Goal: Task Accomplishment & Management: Use online tool/utility

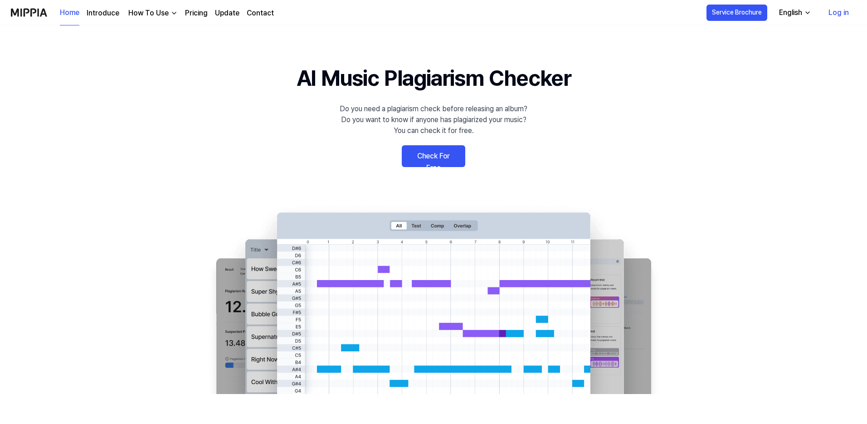
click at [433, 158] on link "Check For Free" at bounding box center [433, 156] width 63 height 22
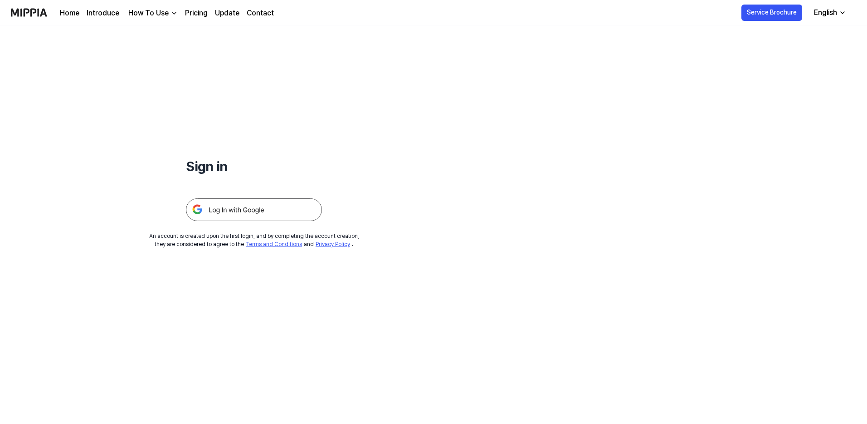
click at [258, 206] on img at bounding box center [254, 209] width 136 height 23
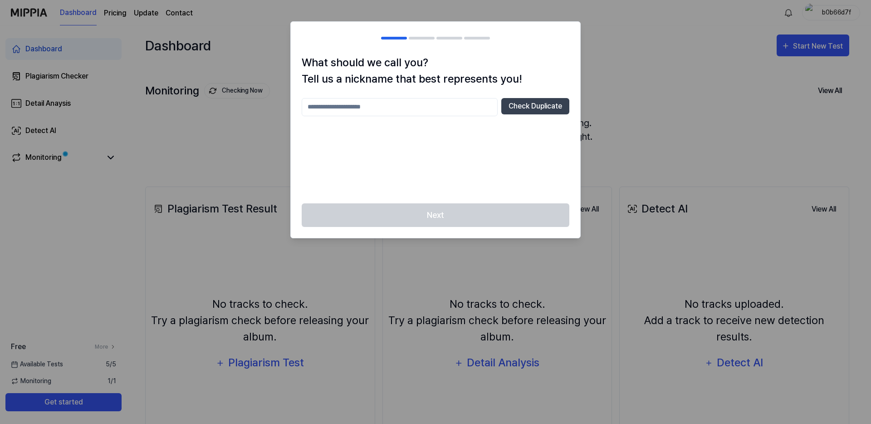
click at [466, 104] on input "text" at bounding box center [400, 107] width 196 height 18
type input "*"
type input "**********"
click at [529, 106] on button "Check Duplicate" at bounding box center [535, 106] width 68 height 16
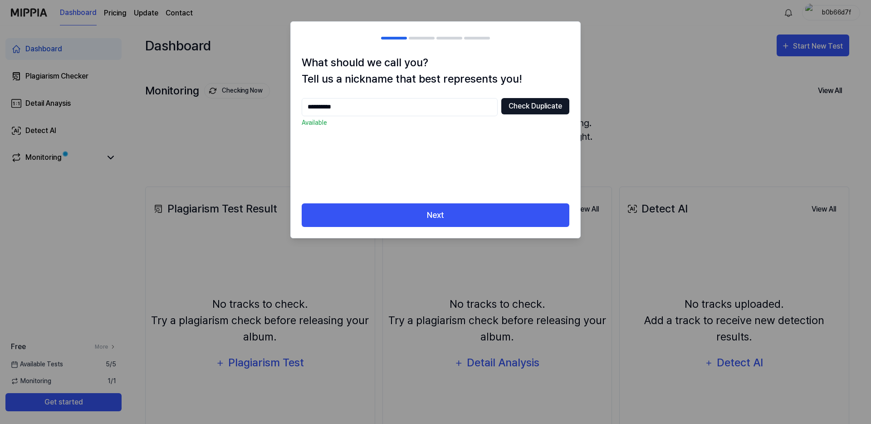
click at [516, 103] on button "Check Duplicate" at bounding box center [535, 106] width 68 height 16
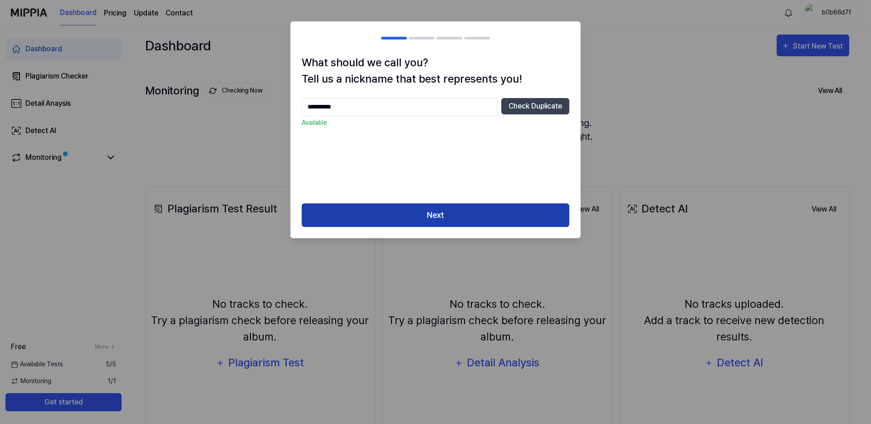
click at [446, 216] on button "Next" at bounding box center [436, 215] width 268 height 24
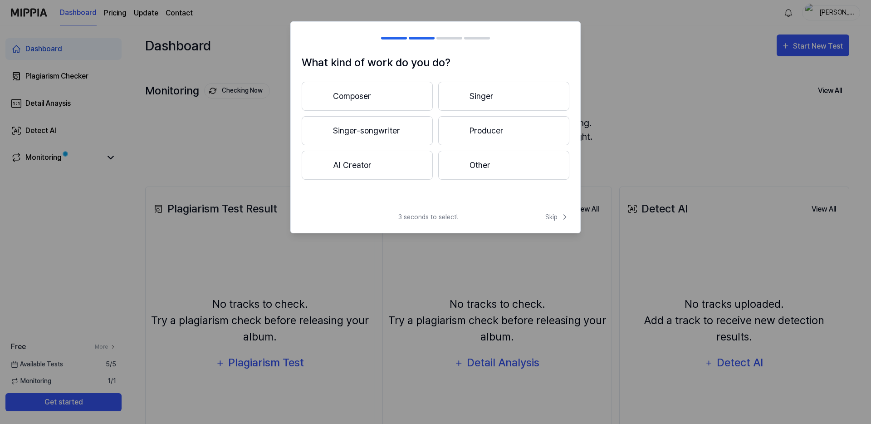
click at [450, 219] on span "3 seconds to select!" at bounding box center [427, 217] width 59 height 10
click at [414, 159] on button "AI Creator" at bounding box center [367, 165] width 131 height 29
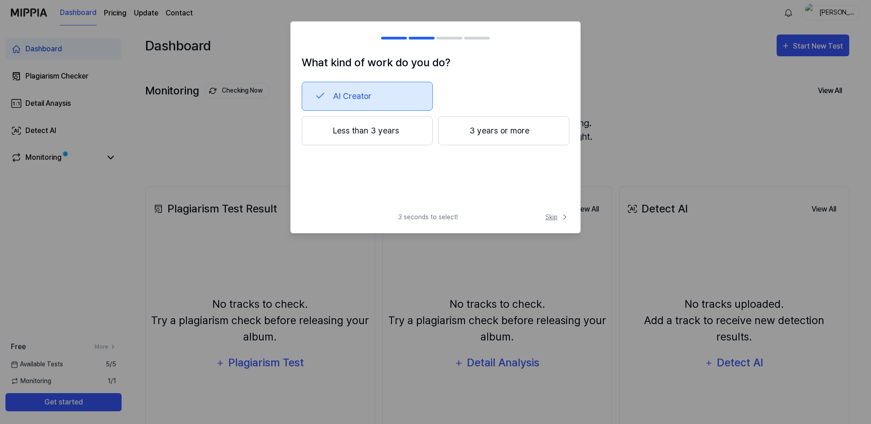
click at [556, 217] on span "Skip" at bounding box center [557, 217] width 24 height 10
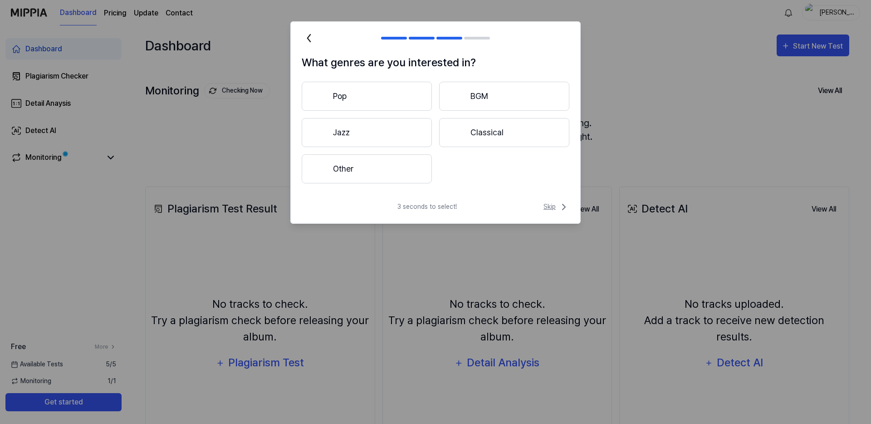
click at [559, 207] on icon at bounding box center [563, 206] width 11 height 11
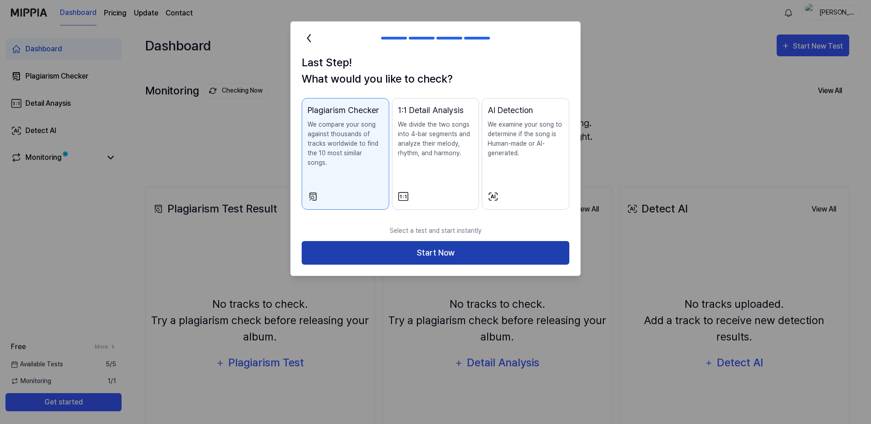
click at [442, 244] on button "Start Now" at bounding box center [436, 253] width 268 height 24
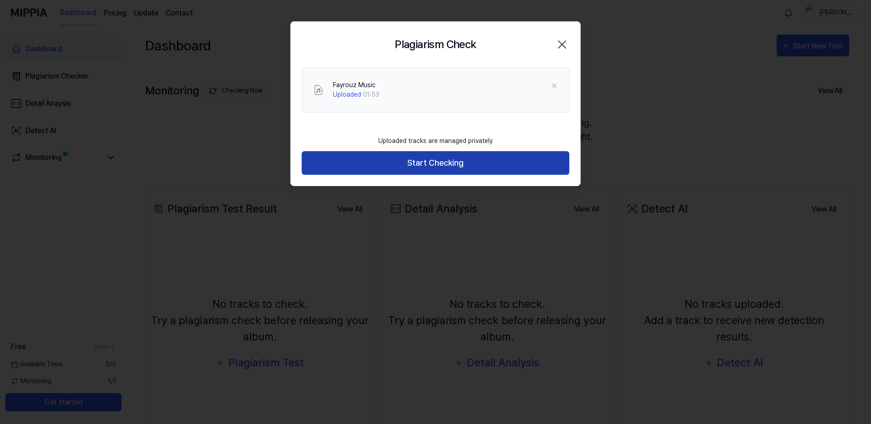
click at [450, 167] on button "Start Checking" at bounding box center [436, 163] width 268 height 24
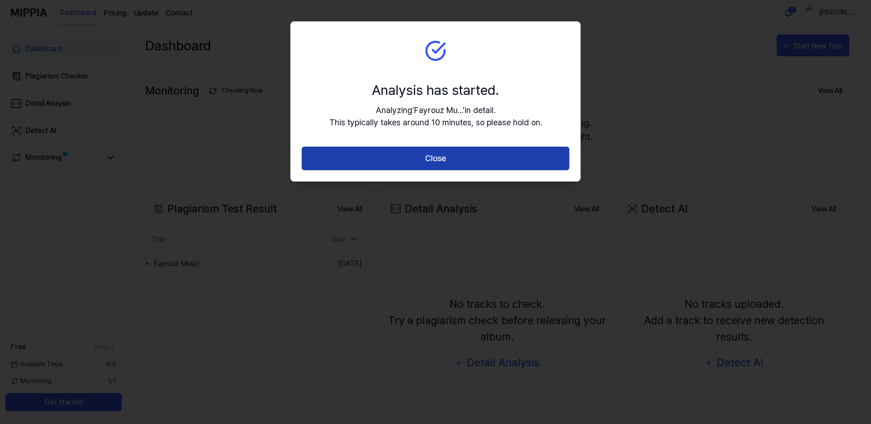
click at [465, 160] on button "Close" at bounding box center [436, 158] width 268 height 24
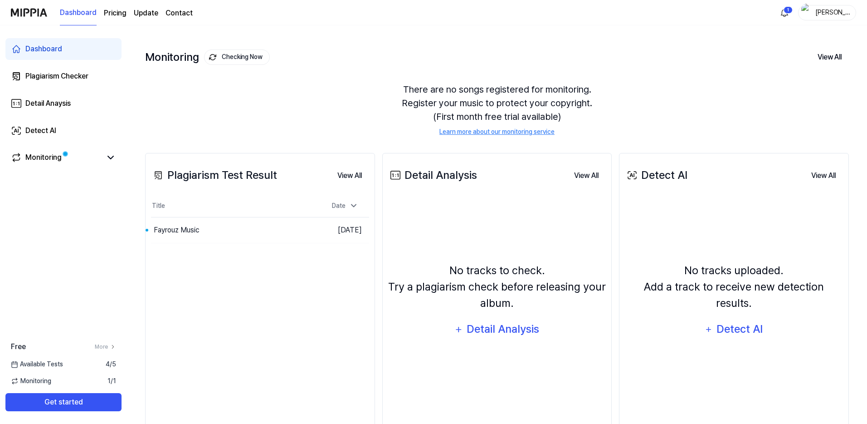
scroll to position [64, 0]
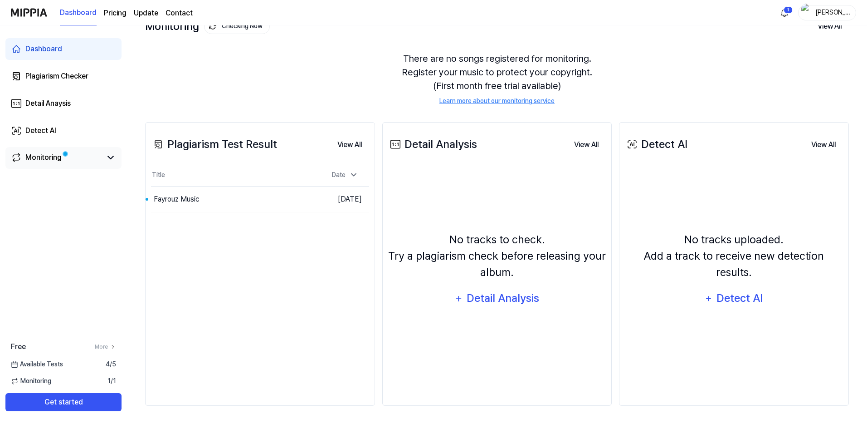
click at [47, 155] on div "Monitoring" at bounding box center [43, 157] width 36 height 11
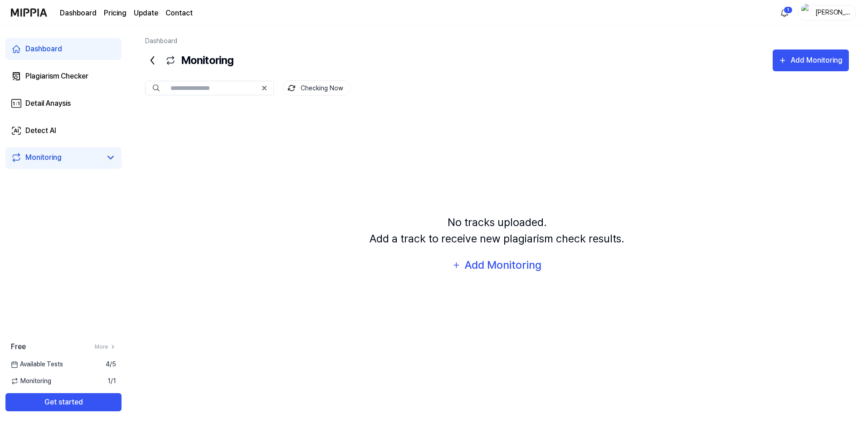
scroll to position [0, 0]
click at [108, 154] on icon at bounding box center [110, 157] width 11 height 11
click at [66, 76] on div "Plagiarism Checker" at bounding box center [56, 76] width 63 height 11
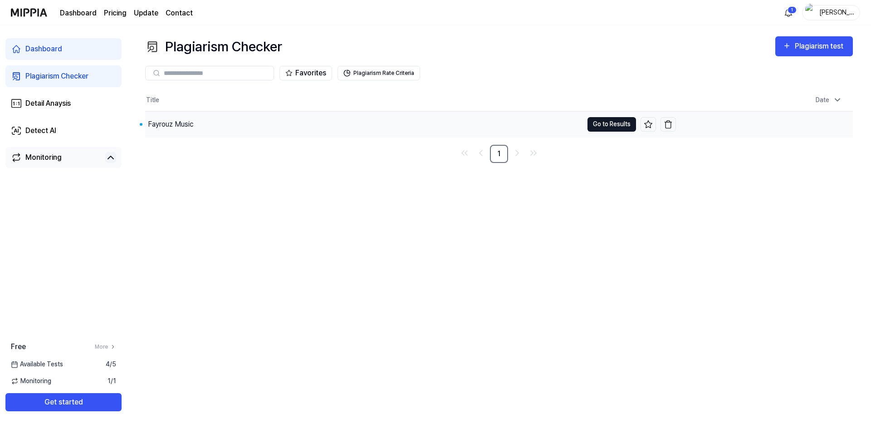
click at [614, 121] on button "Go to Results" at bounding box center [611, 124] width 49 height 15
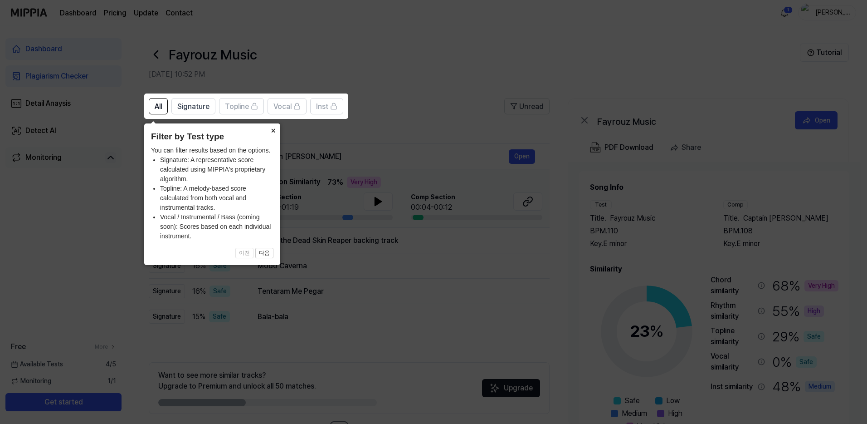
click at [273, 132] on button "×" at bounding box center [273, 129] width 15 height 13
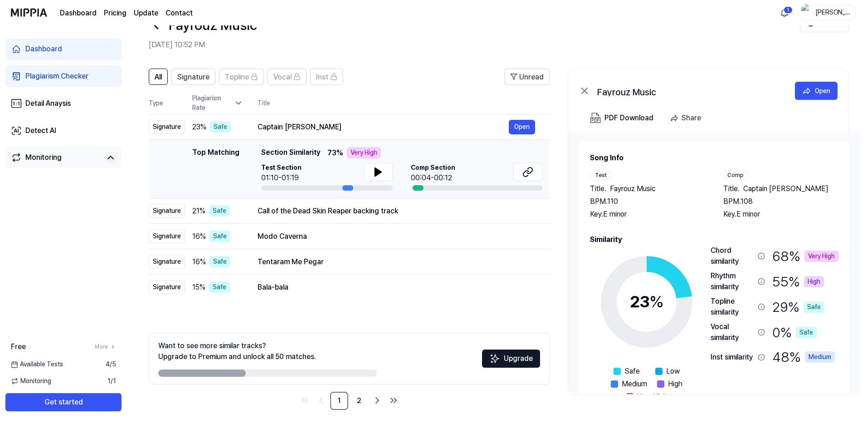
scroll to position [34, 0]
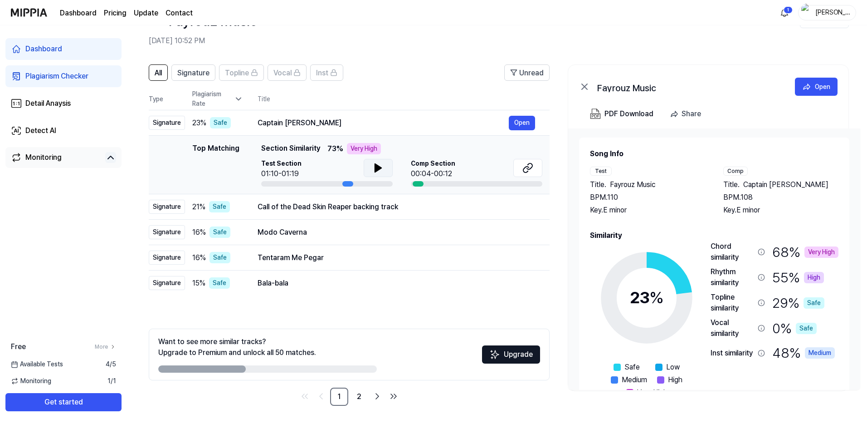
click at [371, 168] on button at bounding box center [378, 168] width 29 height 18
click at [380, 169] on icon at bounding box center [380, 167] width 2 height 7
click at [280, 208] on div "Call of the Dead Skin Reaper backing track" at bounding box center [383, 206] width 251 height 11
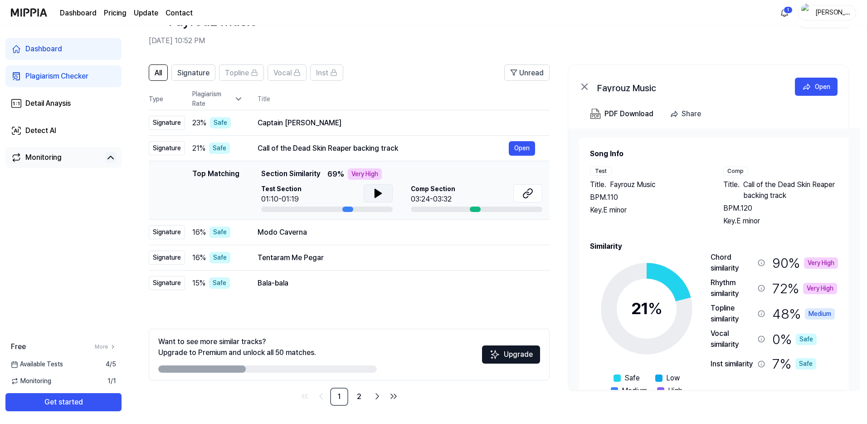
click at [367, 192] on button at bounding box center [378, 193] width 29 height 18
click at [375, 195] on icon at bounding box center [376, 193] width 2 height 7
click at [463, 209] on div at bounding box center [476, 208] width 131 height 5
click at [475, 209] on div at bounding box center [475, 208] width 11 height 5
click at [532, 199] on button at bounding box center [527, 193] width 29 height 18
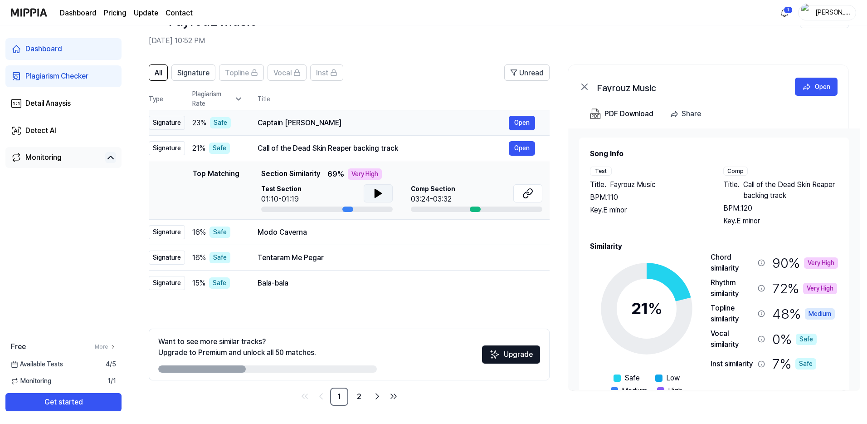
click at [305, 127] on div "Captain [PERSON_NAME]" at bounding box center [383, 122] width 251 height 11
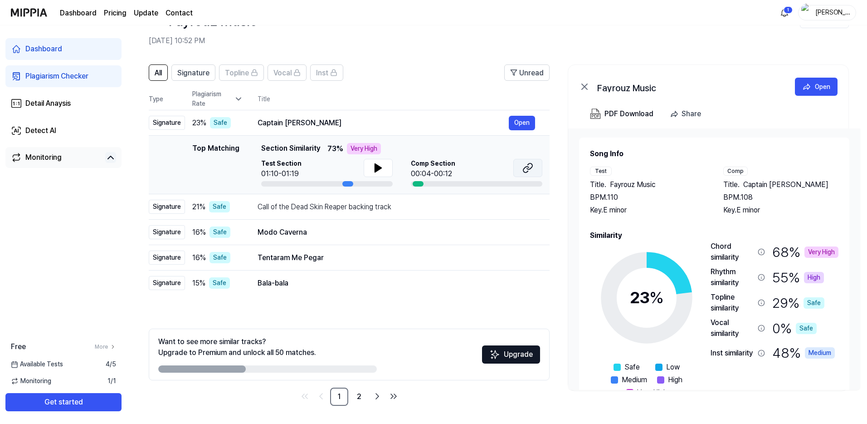
click at [523, 170] on icon at bounding box center [525, 169] width 5 height 6
click at [329, 283] on div "Bala-bala" at bounding box center [383, 283] width 251 height 11
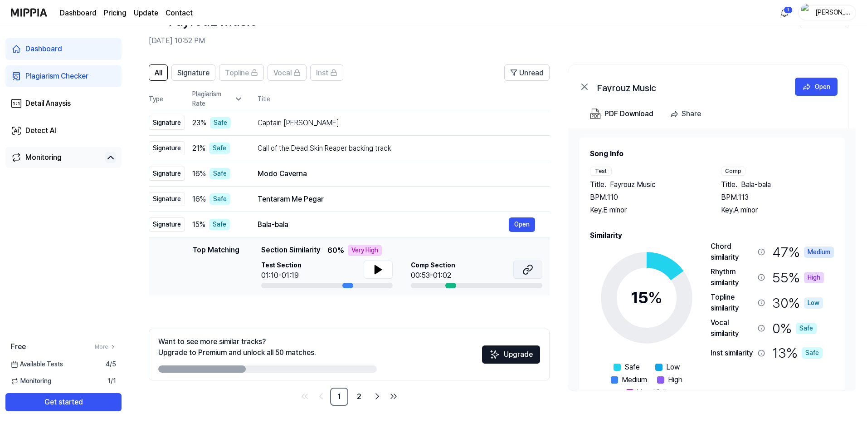
click at [536, 268] on button at bounding box center [527, 269] width 29 height 18
click at [274, 200] on div "Tentaram Me Pegar" at bounding box center [383, 199] width 251 height 11
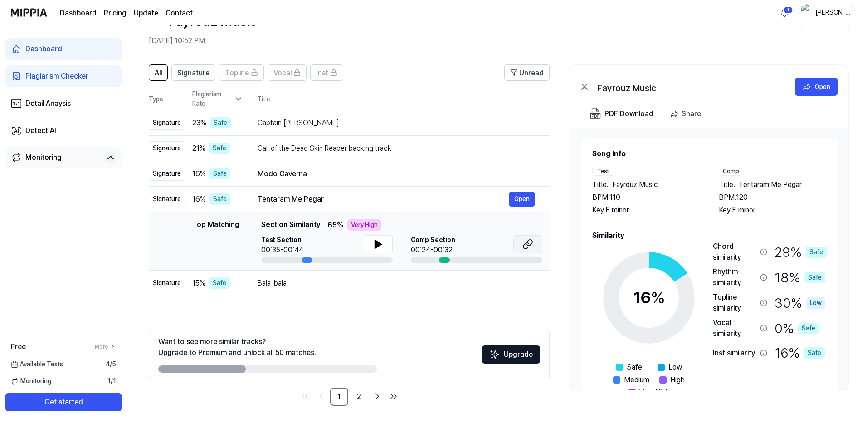
click at [533, 246] on button at bounding box center [527, 244] width 29 height 18
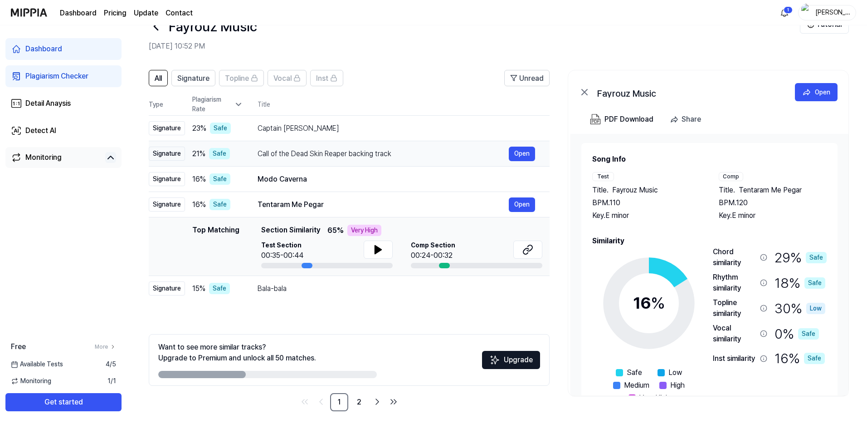
scroll to position [0, 0]
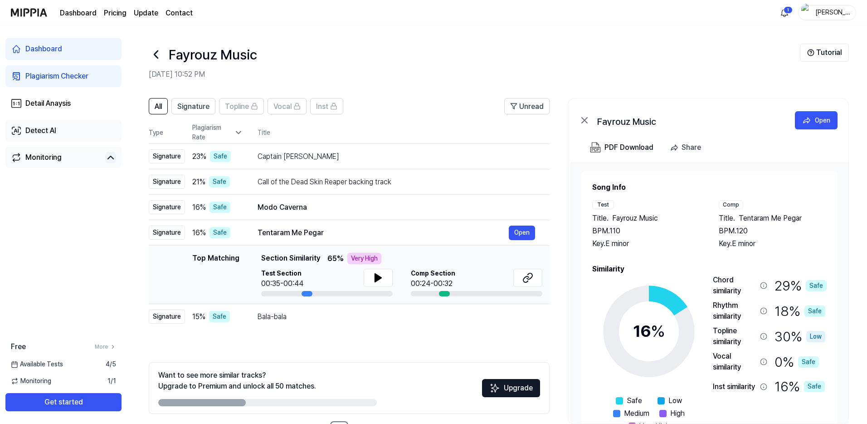
click at [42, 131] on div "Detect AI" at bounding box center [40, 130] width 31 height 11
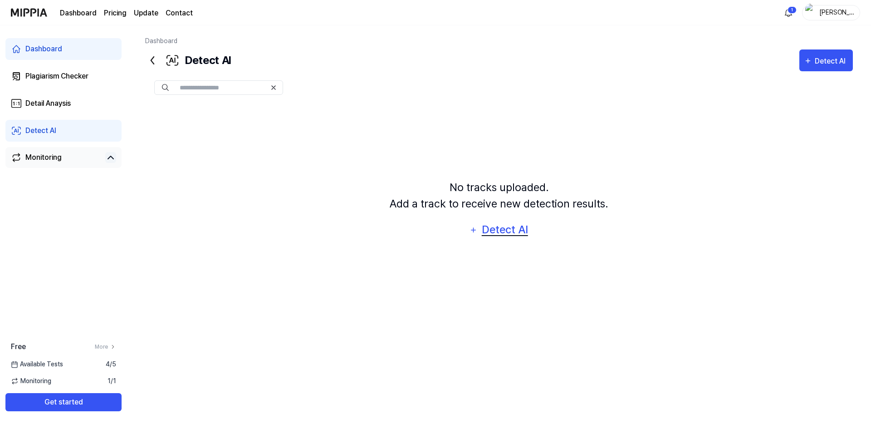
click at [503, 231] on div "Detect AI" at bounding box center [504, 229] width 49 height 17
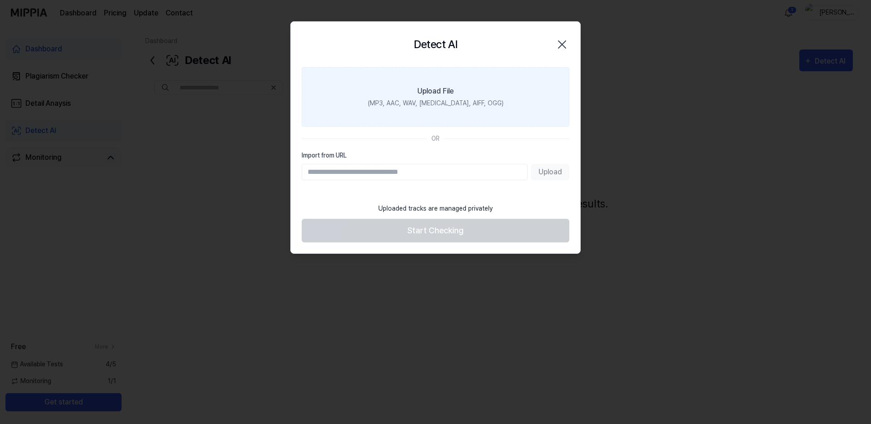
click at [449, 102] on div "(MP3, AAC, WAV, [MEDICAL_DATA], AIFF, OGG)" at bounding box center [436, 103] width 136 height 10
click at [0, 0] on input "Upload File (MP3, AAC, WAV, [MEDICAL_DATA], AIFF, OGG)" at bounding box center [0, 0] width 0 height 0
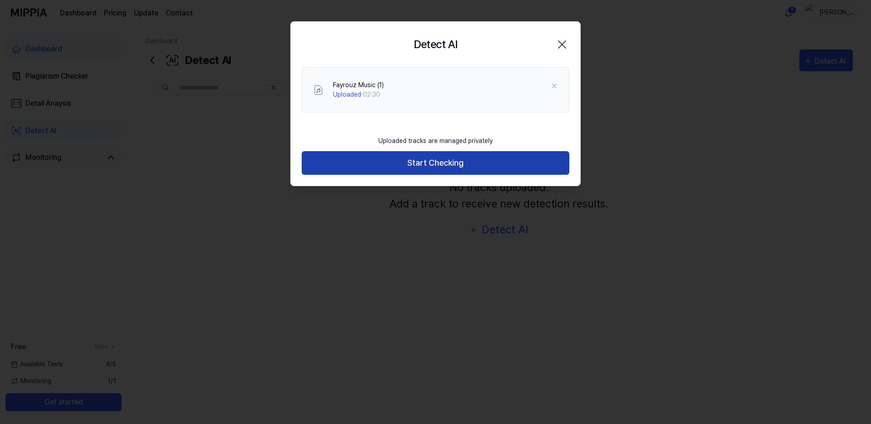
click at [448, 165] on button "Start Checking" at bounding box center [436, 163] width 268 height 24
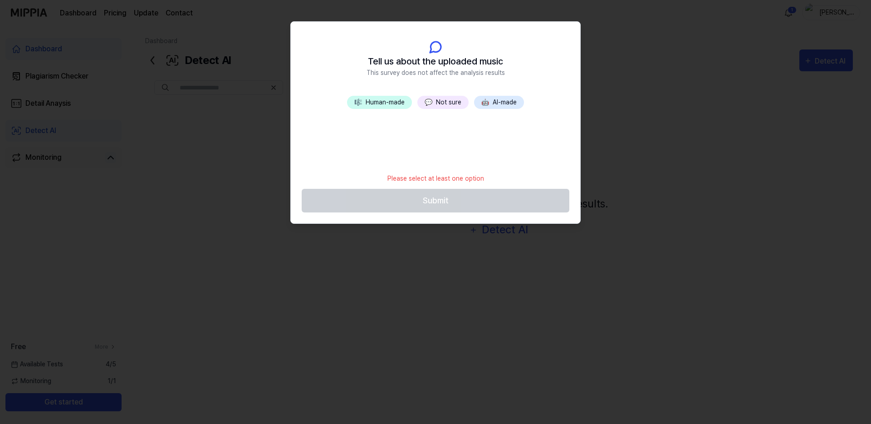
click at [506, 102] on button "🤖 AI-made" at bounding box center [499, 102] width 50 height 13
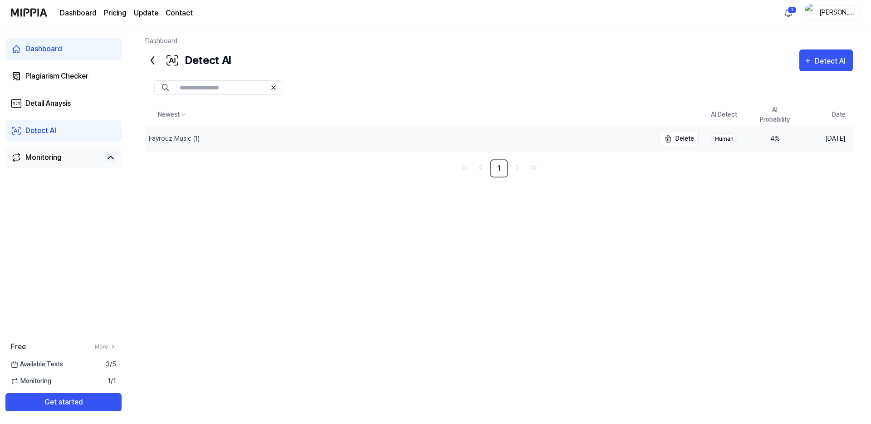
click at [618, 140] on div "Fayrouz Music (1)" at bounding box center [400, 138] width 510 height 25
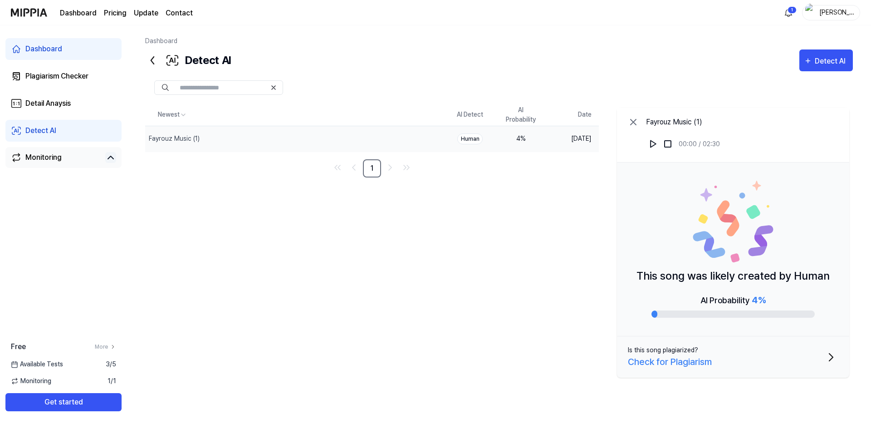
click at [683, 362] on div "Check for Plagiarism" at bounding box center [670, 362] width 84 height 14
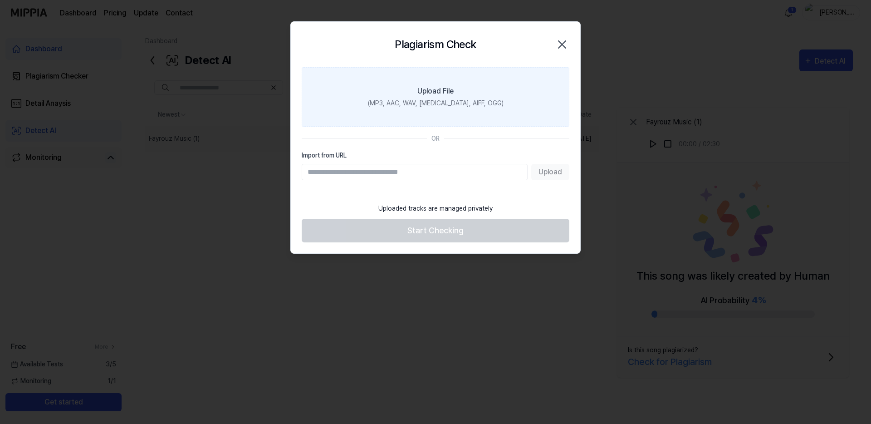
click at [453, 106] on div "(MP3, AAC, WAV, [MEDICAL_DATA], AIFF, OGG)" at bounding box center [436, 103] width 136 height 10
click at [0, 0] on input "Upload File (MP3, AAC, WAV, [MEDICAL_DATA], AIFF, OGG)" at bounding box center [0, 0] width 0 height 0
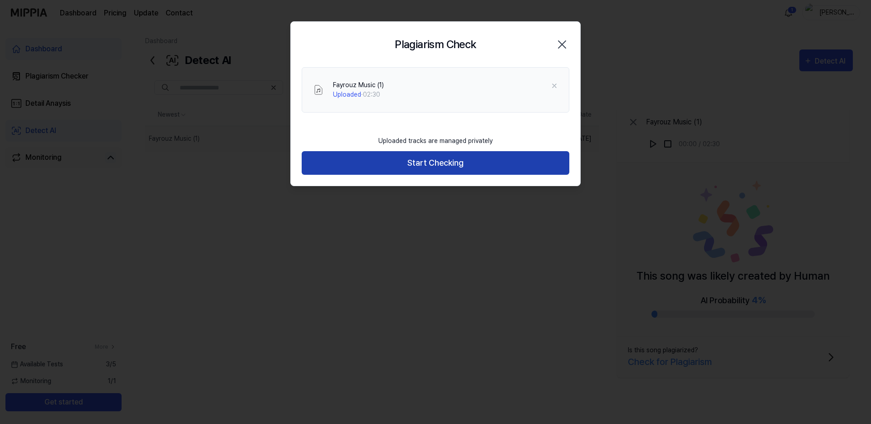
click at [431, 161] on button "Start Checking" at bounding box center [436, 163] width 268 height 24
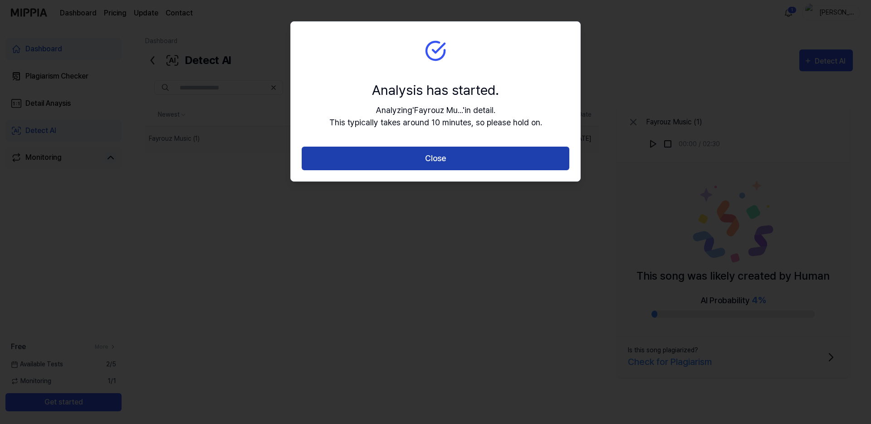
click at [449, 163] on button "Close" at bounding box center [436, 158] width 268 height 24
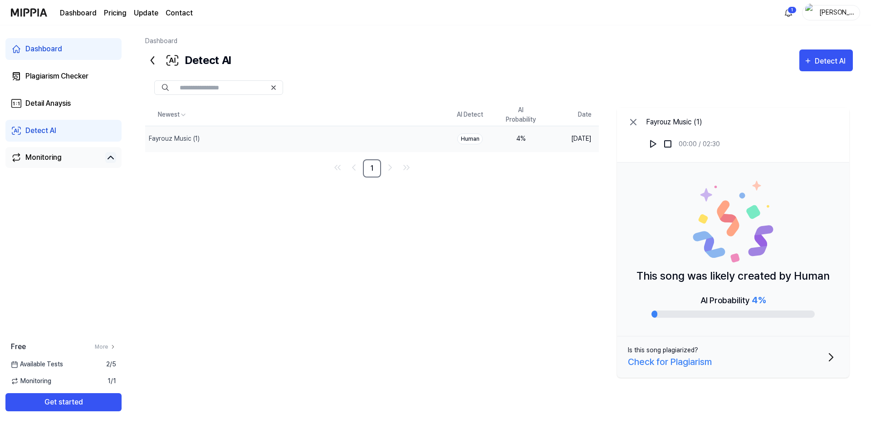
click at [92, 90] on div "Dashboard Plagiarism Checker Detail Anaysis Detect AI Monitoring" at bounding box center [63, 102] width 127 height 155
click at [83, 77] on div "Plagiarism Checker" at bounding box center [56, 76] width 63 height 11
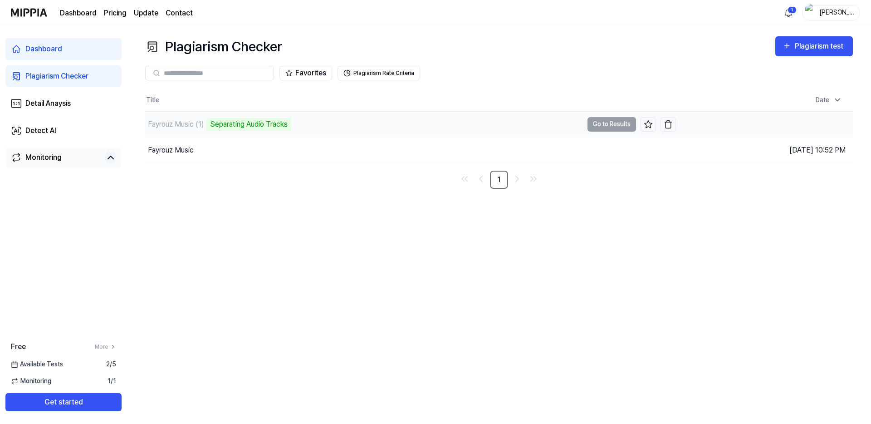
click at [602, 126] on td "Fayrouz Music (1) Separating Audio Tracks Go to Results" at bounding box center [410, 124] width 531 height 25
click at [617, 127] on button "Go to Results" at bounding box center [611, 124] width 49 height 15
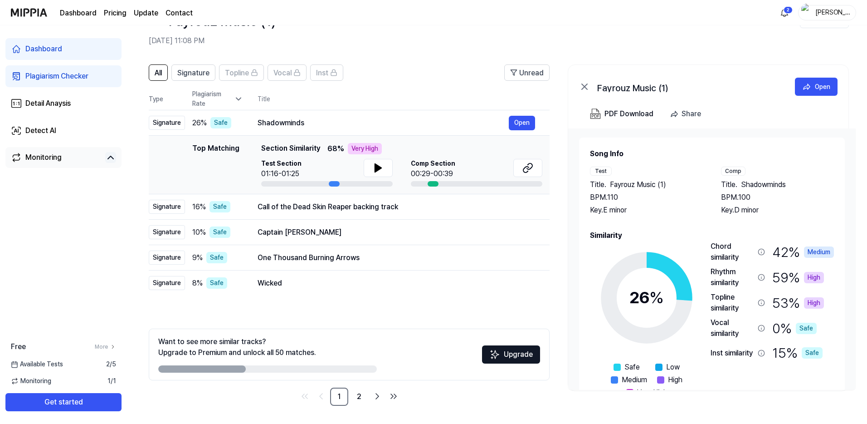
scroll to position [28, 0]
